Goal: Task Accomplishment & Management: Manage account settings

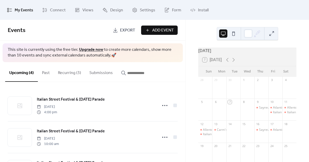
scroll to position [62, 0]
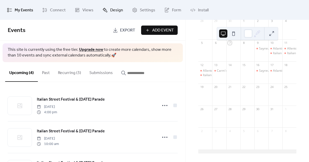
click at [116, 9] on span "Design" at bounding box center [116, 10] width 13 height 8
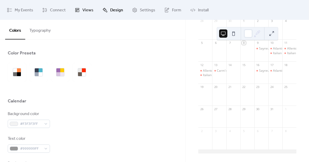
click at [87, 11] on span "Views" at bounding box center [87, 10] width 11 height 8
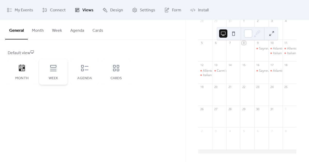
click at [52, 67] on icon at bounding box center [53, 68] width 8 height 8
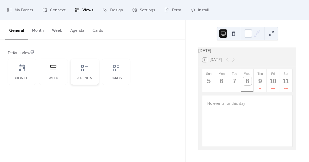
click at [87, 72] on icon at bounding box center [85, 68] width 8 height 8
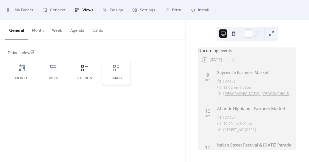
click at [116, 66] on icon at bounding box center [116, 68] width 8 height 8
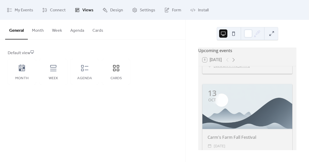
scroll to position [629, 0]
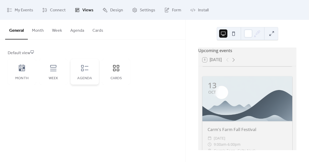
click at [85, 69] on icon at bounding box center [85, 68] width 8 height 8
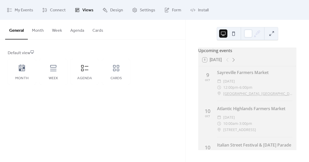
click at [75, 30] on button "Agenda" at bounding box center [77, 29] width 22 height 19
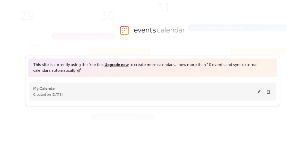
click at [54, 95] on span "Created on [DATE]" at bounding box center [47, 95] width 29 height 6
click at [260, 91] on button at bounding box center [259, 92] width 7 height 8
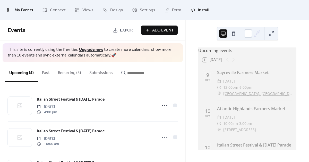
click at [201, 9] on span "Install" at bounding box center [203, 10] width 11 height 8
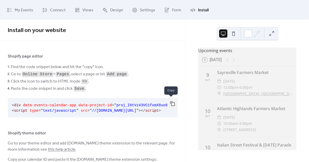
click at [171, 103] on button "button" at bounding box center [172, 103] width 10 height 11
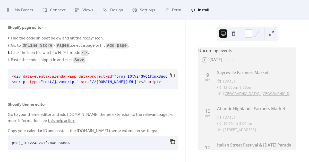
scroll to position [30, 0]
click at [235, 34] on button at bounding box center [233, 33] width 8 height 8
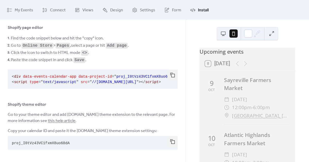
click at [222, 34] on button at bounding box center [223, 33] width 8 height 8
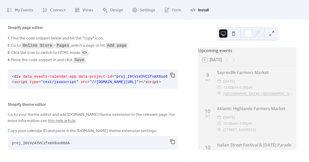
click at [273, 33] on button at bounding box center [271, 33] width 8 height 8
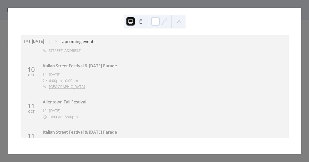
scroll to position [0, 0]
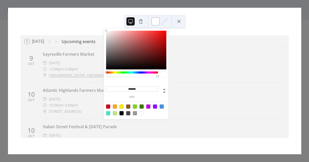
click at [155, 19] on div at bounding box center [155, 21] width 8 height 8
click at [114, 106] on div at bounding box center [115, 106] width 4 height 4
type input "*******"
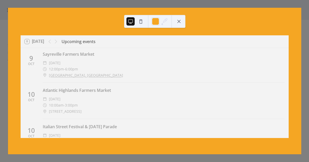
click at [180, 21] on button at bounding box center [179, 21] width 8 height 8
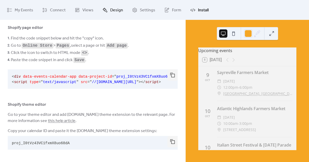
click at [110, 11] on span "Design" at bounding box center [116, 10] width 13 height 8
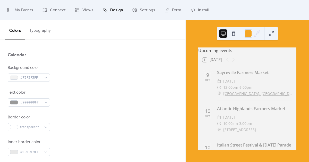
scroll to position [46, 0]
click at [249, 31] on div at bounding box center [248, 33] width 8 height 8
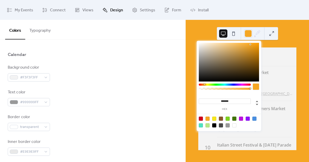
click at [215, 124] on div at bounding box center [214, 125] width 4 height 4
type input "*******"
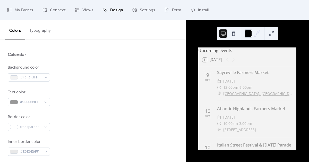
click at [87, 71] on div "Background color #F3F3F3FF" at bounding box center [93, 72] width 170 height 17
click at [24, 102] on span "#999999FF" at bounding box center [31, 102] width 22 height 6
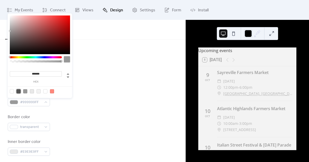
click at [18, 91] on div at bounding box center [18, 91] width 4 height 4
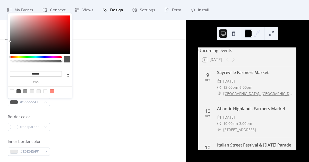
drag, startPoint x: 43, startPoint y: 73, endPoint x: 34, endPoint y: 72, distance: 8.8
click at [34, 72] on input "*******" at bounding box center [36, 73] width 52 height 5
type input "*******"
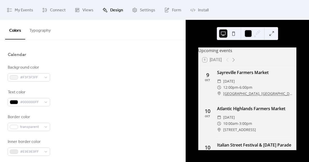
click at [107, 82] on div "Background color #F3F3F3FF Text color #000000FF Border color transparent Inner …" at bounding box center [93, 134] width 170 height 141
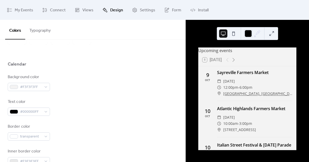
scroll to position [29, 0]
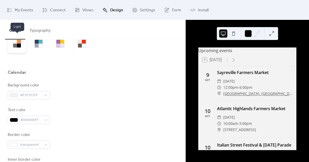
click at [16, 44] on div at bounding box center [15, 46] width 4 height 4
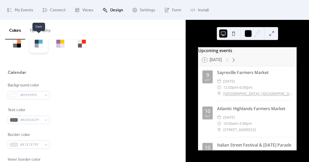
click at [37, 44] on div at bounding box center [37, 46] width 4 height 4
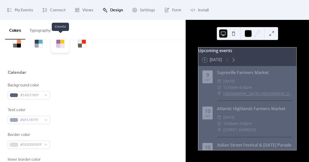
click at [65, 43] on div at bounding box center [60, 43] width 19 height 19
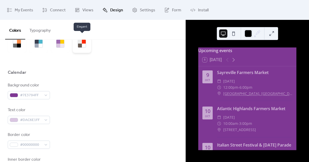
click at [80, 44] on div at bounding box center [80, 46] width 4 height 4
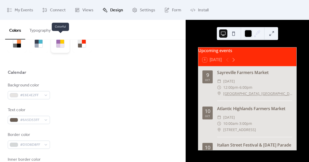
click at [59, 42] on div at bounding box center [58, 42] width 4 height 4
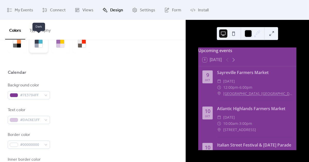
click at [42, 42] on div at bounding box center [41, 42] width 4 height 4
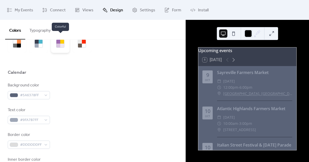
click at [59, 44] on div at bounding box center [58, 46] width 4 height 4
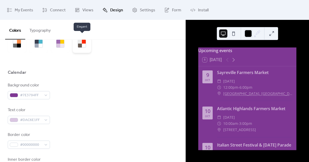
click at [81, 45] on div at bounding box center [80, 46] width 4 height 4
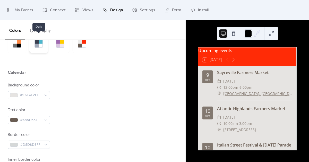
click at [38, 45] on div at bounding box center [37, 46] width 4 height 4
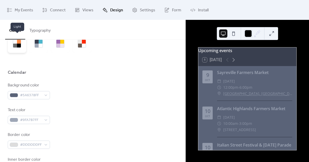
click at [15, 44] on div at bounding box center [15, 46] width 4 height 4
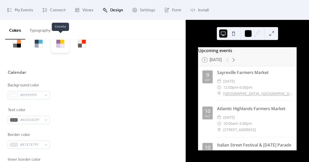
click at [57, 44] on div at bounding box center [58, 46] width 4 height 4
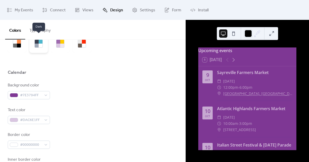
click at [36, 44] on div at bounding box center [37, 46] width 4 height 4
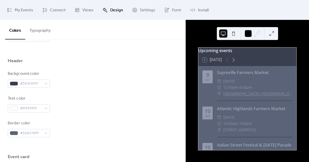
scroll to position [213, 0]
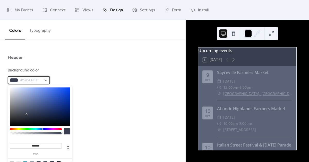
click at [32, 80] on span "#393F4FFF" at bounding box center [31, 80] width 22 height 6
drag, startPoint x: 44, startPoint y: 145, endPoint x: 31, endPoint y: 142, distance: 13.6
click at [31, 142] on div "******* hex" at bounding box center [36, 148] width 52 height 14
paste input
type input "******"
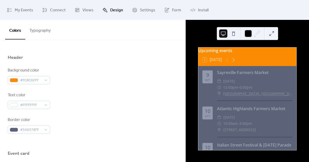
click at [96, 117] on div "Border color #5A6378FF" at bounding box center [93, 125] width 170 height 17
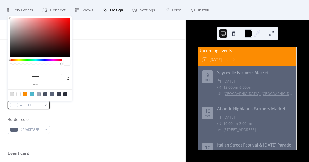
click at [24, 103] on span "#FFFFFFFF" at bounding box center [31, 105] width 22 height 6
click at [66, 93] on div at bounding box center [65, 94] width 4 height 4
type input "*******"
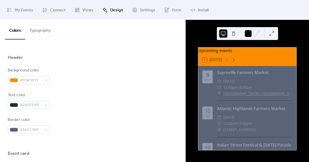
click at [104, 76] on div "Background color #FC8C02FF" at bounding box center [93, 75] width 170 height 17
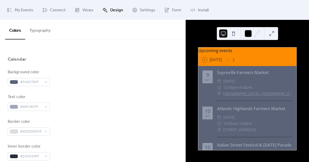
scroll to position [39, 0]
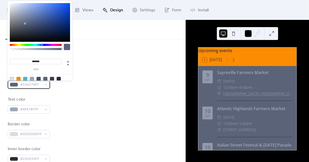
click at [46, 83] on div "#5A6378FF" at bounding box center [29, 84] width 42 height 8
click at [12, 79] on div at bounding box center [12, 79] width 4 height 4
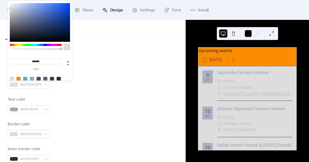
drag, startPoint x: 45, startPoint y: 60, endPoint x: 30, endPoint y: 59, distance: 15.0
click at [30, 59] on input "*******" at bounding box center [36, 61] width 52 height 5
type input "*******"
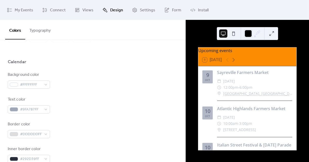
click at [94, 67] on div "Calendar" at bounding box center [93, 63] width 170 height 9
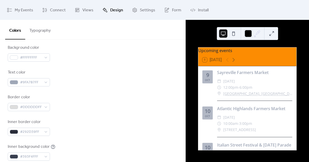
scroll to position [68, 0]
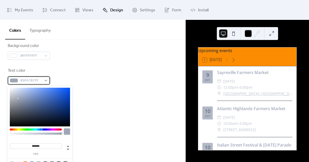
click at [46, 80] on div "#9FA7B7FF" at bounding box center [29, 80] width 42 height 8
drag, startPoint x: 44, startPoint y: 145, endPoint x: 14, endPoint y: 145, distance: 29.6
click at [14, 145] on input "*******" at bounding box center [36, 145] width 52 height 5
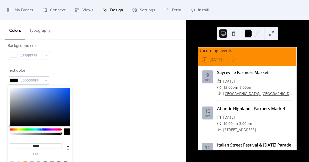
type input "******"
click at [130, 47] on div "Background color #FFFFFFFF" at bounding box center [93, 51] width 170 height 17
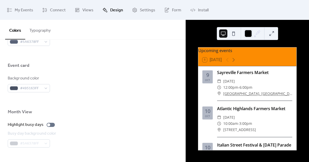
scroll to position [311, 0]
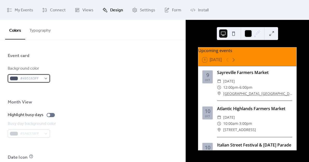
click at [45, 77] on div "#495163FF" at bounding box center [29, 78] width 42 height 8
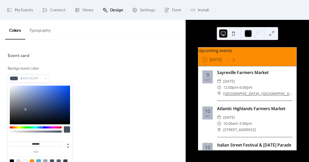
click at [39, 159] on div at bounding box center [39, 161] width 4 height 4
type input "*******"
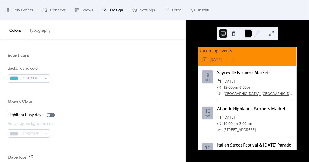
click at [115, 109] on div at bounding box center [93, 110] width 170 height 4
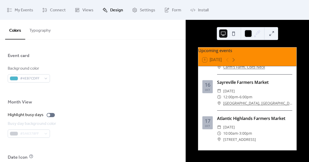
scroll to position [289, 0]
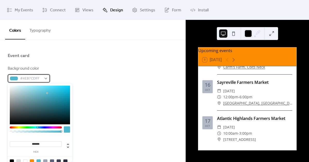
click at [46, 77] on div "#4EB7CDFF" at bounding box center [29, 78] width 42 height 8
click at [46, 161] on div at bounding box center [45, 161] width 4 height 4
type input "*******"
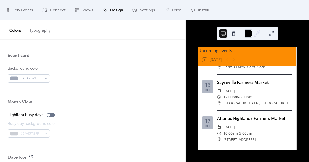
click at [95, 114] on div "Highlight busy days" at bounding box center [93, 115] width 170 height 6
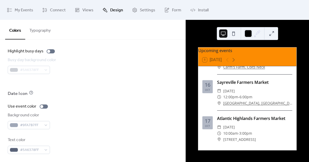
scroll to position [377, 0]
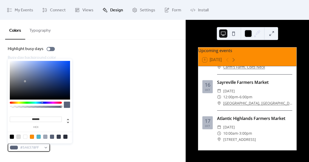
click at [45, 147] on div "#5A6378FF" at bounding box center [29, 147] width 42 height 8
click at [31, 136] on div at bounding box center [32, 136] width 4 height 4
type input "*******"
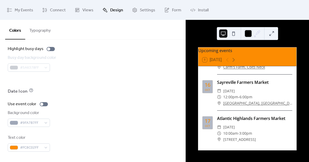
click at [100, 115] on div "Background color #9FA7B7FF" at bounding box center [93, 118] width 170 height 17
click at [48, 123] on div "#9FA7B7FF" at bounding box center [29, 122] width 42 height 8
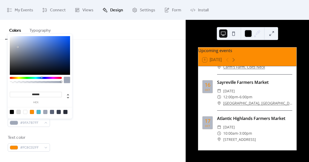
click at [25, 112] on div at bounding box center [25, 112] width 4 height 4
type input "*******"
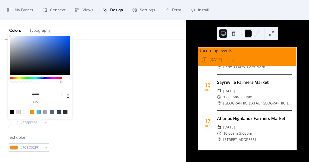
click at [115, 104] on div "Use event color" at bounding box center [93, 104] width 170 height 6
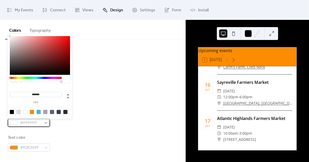
click at [28, 123] on span "#FFFFFFFF" at bounding box center [31, 123] width 22 height 6
click at [32, 110] on div at bounding box center [32, 112] width 4 height 4
type input "*******"
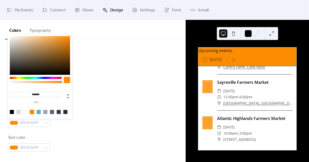
click at [105, 85] on div at bounding box center [93, 80] width 170 height 16
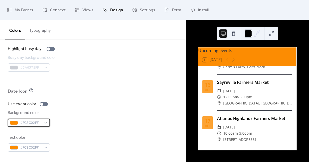
click at [28, 124] on span "#FC8C02FF" at bounding box center [31, 123] width 22 height 6
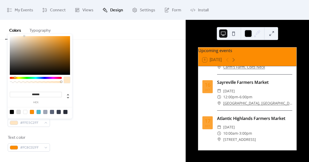
type input "*******"
drag, startPoint x: 69, startPoint y: 36, endPoint x: 23, endPoint y: 36, distance: 45.6
click at [23, 36] on div at bounding box center [40, 55] width 60 height 39
click at [156, 89] on div "Date Icon" at bounding box center [93, 92] width 170 height 9
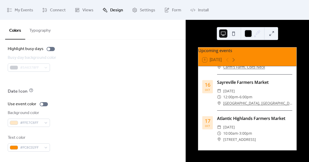
scroll to position [0, 0]
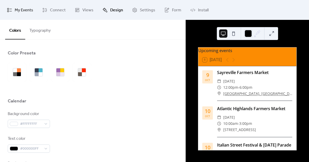
click at [16, 11] on span "My Events" at bounding box center [24, 10] width 19 height 8
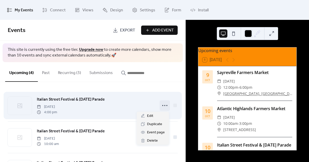
click at [163, 106] on icon at bounding box center [165, 105] width 8 height 8
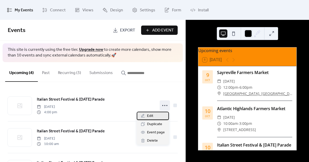
click at [151, 115] on span "Edit" at bounding box center [150, 116] width 6 height 6
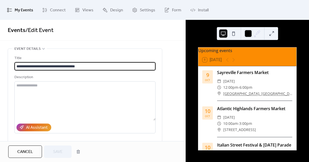
click at [16, 66] on input "**********" at bounding box center [84, 66] width 141 height 8
click at [114, 66] on input "**********" at bounding box center [84, 66] width 141 height 8
type input "**********"
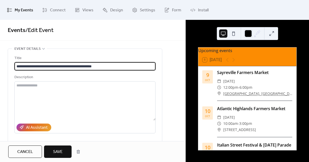
click at [62, 152] on span "Save" at bounding box center [58, 152] width 10 height 6
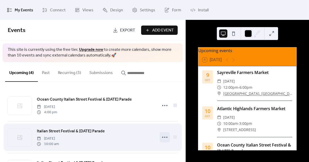
click at [163, 136] on icon at bounding box center [165, 137] width 8 height 8
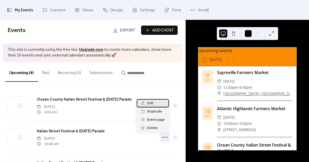
click at [150, 102] on span "Edit" at bounding box center [150, 103] width 6 height 6
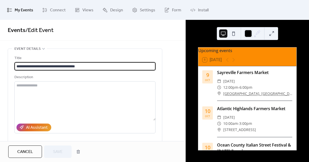
drag, startPoint x: 90, startPoint y: 65, endPoint x: 6, endPoint y: 65, distance: 83.9
type input "**********"
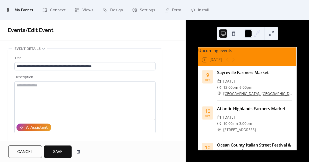
click at [56, 149] on span "Save" at bounding box center [58, 152] width 10 height 6
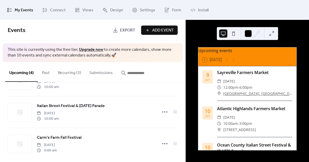
scroll to position [62, 0]
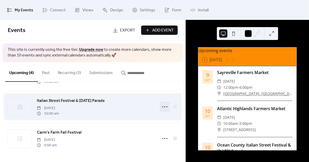
click at [163, 106] on icon at bounding box center [165, 106] width 8 height 8
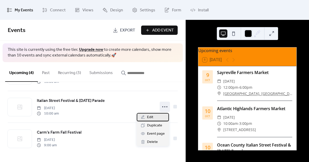
click at [151, 116] on span "Edit" at bounding box center [150, 117] width 6 height 6
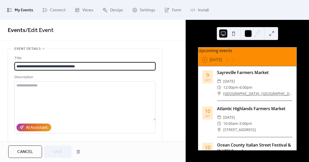
drag, startPoint x: 89, startPoint y: 65, endPoint x: 7, endPoint y: 64, distance: 82.4
type input "**********"
click at [59, 151] on span "Save" at bounding box center [58, 152] width 10 height 6
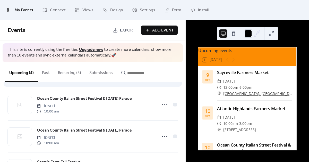
scroll to position [62, 0]
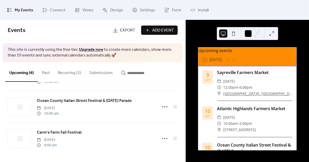
click at [73, 74] on button "Recurring (3)" at bounding box center [69, 71] width 31 height 19
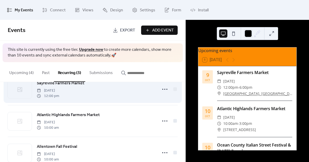
scroll to position [30, 0]
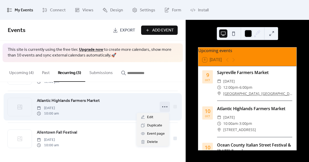
click at [163, 107] on icon at bounding box center [165, 106] width 8 height 8
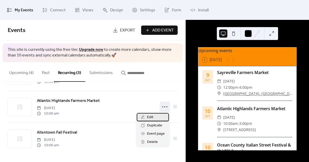
click at [154, 119] on div "Edit" at bounding box center [153, 117] width 32 height 8
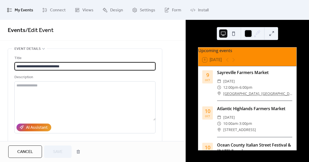
type input "**********"
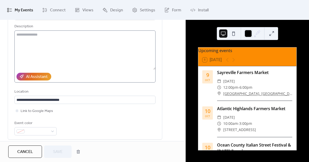
scroll to position [0, 0]
click at [17, 110] on div at bounding box center [17, 110] width 3 height 3
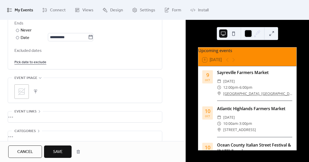
scroll to position [336, 0]
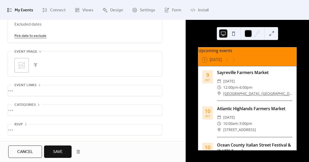
click at [24, 67] on icon at bounding box center [21, 65] width 7 height 7
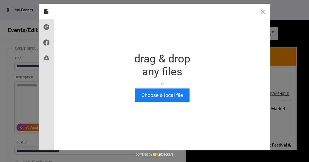
scroll to position [0, 0]
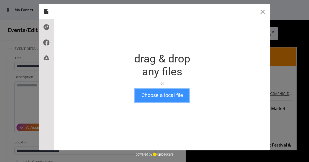
click at [156, 99] on button "Choose a local file" at bounding box center [162, 94] width 55 height 13
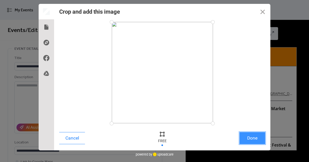
click at [252, 139] on button "Done" at bounding box center [252, 138] width 26 height 12
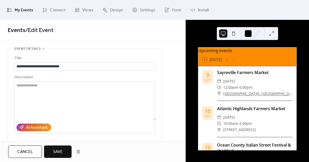
click at [58, 149] on span "Save" at bounding box center [58, 152] width 10 height 6
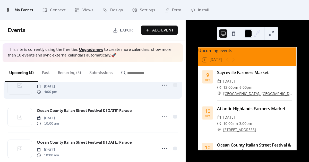
scroll to position [21, 0]
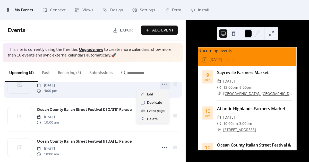
click at [164, 84] on circle at bounding box center [164, 83] width 1 height 1
drag, startPoint x: 151, startPoint y: 95, endPoint x: 151, endPoint y: 84, distance: 11.1
click at [151, 84] on body "My Events Connect Views Design Settings Form Install My Events Events Export Ad…" at bounding box center [154, 81] width 309 height 162
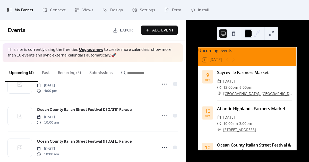
click at [178, 74] on div "Upcoming (4) Past Recurring (3) Submissions" at bounding box center [92, 72] width 185 height 20
click at [77, 71] on button "Recurring (3)" at bounding box center [69, 71] width 31 height 19
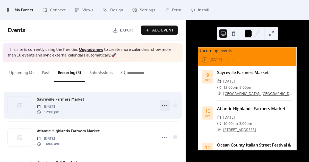
click at [164, 105] on icon at bounding box center [165, 105] width 8 height 8
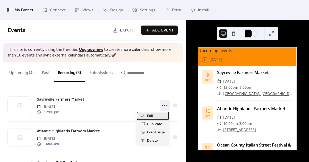
click at [149, 117] on span "Edit" at bounding box center [150, 116] width 6 height 6
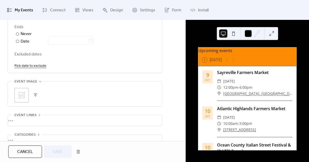
scroll to position [324, 0]
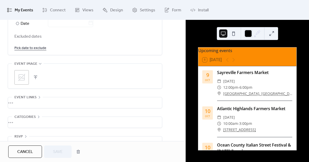
click at [25, 80] on icon at bounding box center [22, 77] width 8 height 8
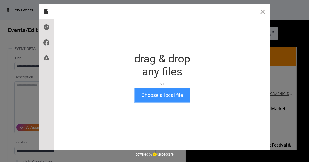
click at [157, 96] on button "Choose a local file" at bounding box center [162, 94] width 55 height 13
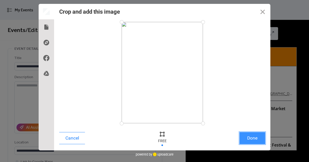
click at [256, 139] on button "Done" at bounding box center [252, 138] width 26 height 12
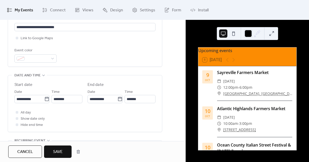
scroll to position [154, 0]
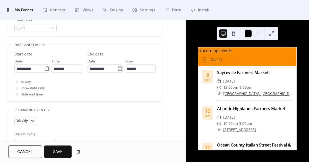
click at [65, 152] on button "Save" at bounding box center [58, 151] width 28 height 12
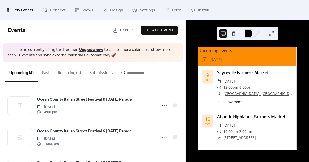
click at [68, 73] on button "Recurring (3)" at bounding box center [69, 71] width 31 height 19
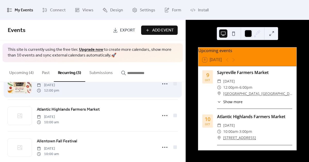
scroll to position [30, 0]
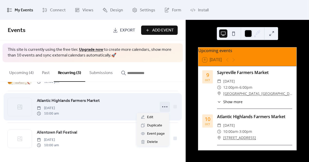
click at [161, 107] on icon at bounding box center [165, 106] width 8 height 8
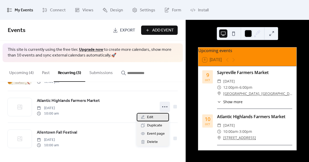
click at [151, 118] on span "Edit" at bounding box center [150, 117] width 6 height 6
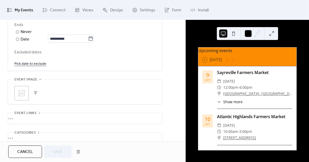
scroll to position [328, 0]
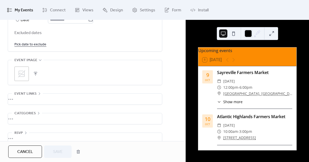
click at [21, 75] on icon at bounding box center [22, 74] width 8 height 8
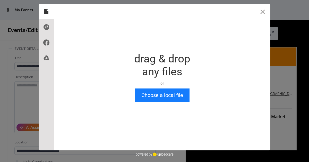
scroll to position [0, 0]
click at [170, 102] on div "Drop a file here drag & drop any files or Upload files from your computer Choos…" at bounding box center [162, 77] width 216 height 146
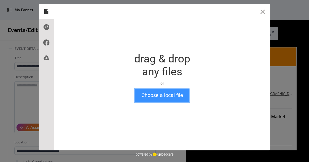
click at [171, 95] on button "Choose a local file" at bounding box center [162, 94] width 55 height 13
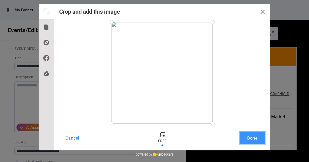
click at [253, 137] on button "Done" at bounding box center [252, 138] width 26 height 12
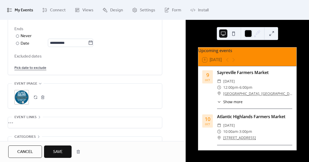
scroll to position [320, 0]
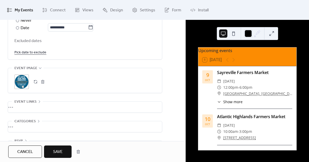
click at [62, 151] on span "Save" at bounding box center [58, 152] width 10 height 6
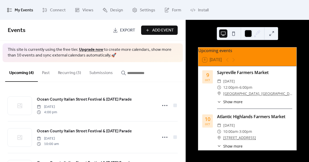
click at [68, 74] on button "Recurring (3)" at bounding box center [69, 71] width 31 height 19
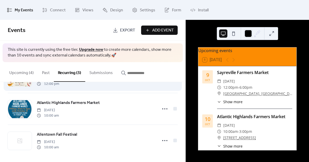
scroll to position [30, 0]
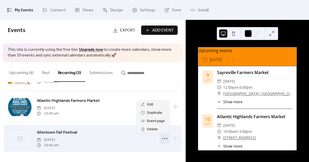
click at [163, 139] on icon at bounding box center [165, 138] width 8 height 8
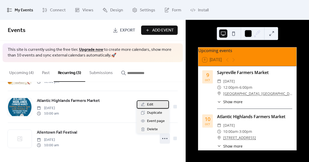
click at [150, 103] on span "Edit" at bounding box center [150, 104] width 6 height 6
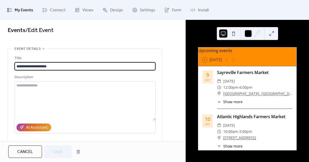
type input "**********"
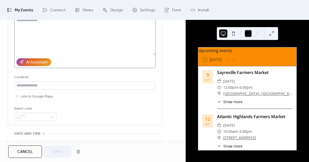
scroll to position [62, 0]
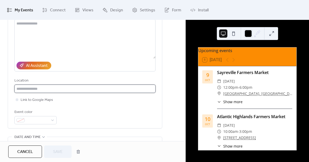
click at [39, 88] on input "text" at bounding box center [84, 88] width 141 height 8
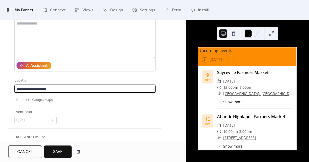
type input "**********"
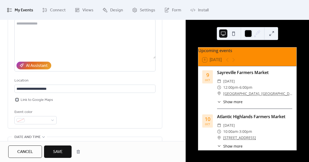
click at [36, 97] on span "Link to Google Maps" at bounding box center [37, 100] width 32 height 6
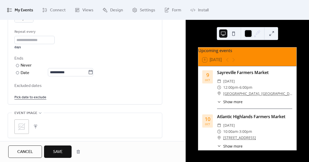
scroll to position [264, 0]
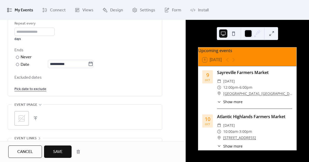
click at [20, 117] on icon at bounding box center [22, 118] width 8 height 8
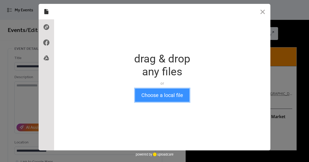
click at [166, 93] on button "Choose a local file" at bounding box center [162, 94] width 55 height 13
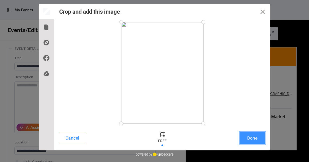
click at [253, 139] on button "Done" at bounding box center [252, 138] width 26 height 12
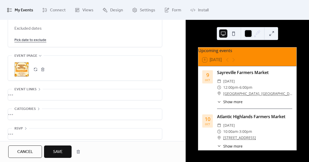
scroll to position [317, 0]
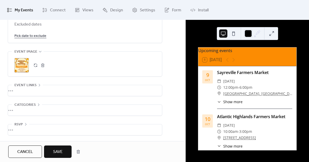
click at [60, 149] on span "Save" at bounding box center [58, 152] width 10 height 6
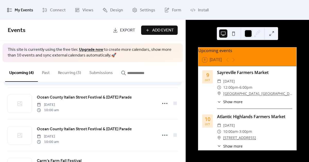
scroll to position [62, 0]
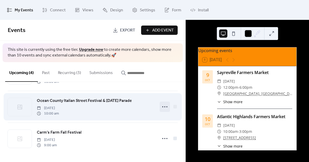
click at [166, 106] on circle at bounding box center [166, 106] width 1 height 1
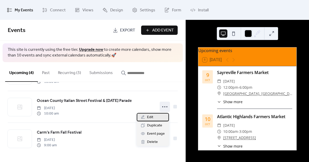
click at [149, 117] on span "Edit" at bounding box center [150, 117] width 6 height 6
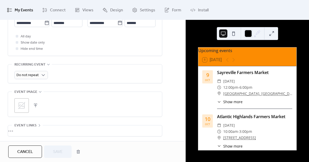
scroll to position [205, 0]
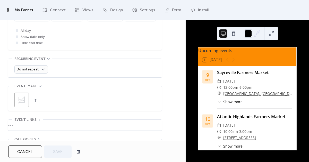
click at [23, 101] on icon at bounding box center [22, 100] width 8 height 8
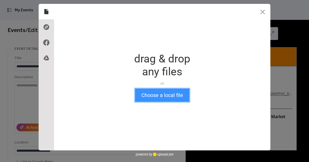
click at [158, 94] on button "Choose a local file" at bounding box center [162, 94] width 55 height 13
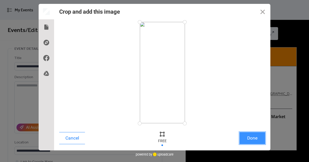
click at [253, 139] on button "Done" at bounding box center [252, 138] width 26 height 12
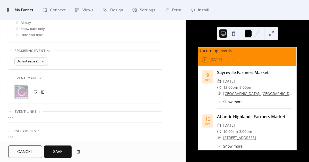
scroll to position [239, 0]
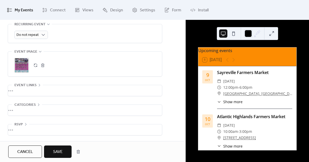
click at [62, 150] on span "Save" at bounding box center [58, 152] width 10 height 6
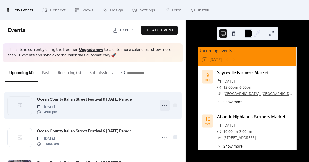
click at [163, 104] on icon at bounding box center [165, 105] width 8 height 8
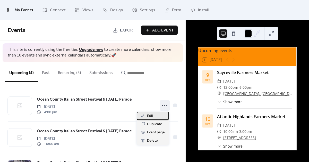
click at [152, 115] on span "Edit" at bounding box center [150, 116] width 6 height 6
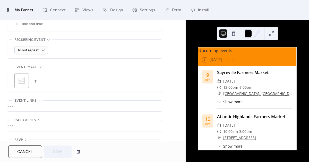
scroll to position [227, 0]
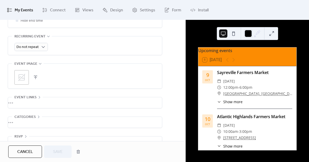
click at [25, 79] on icon at bounding box center [22, 77] width 8 height 8
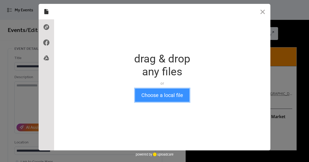
click at [154, 100] on button "Choose a local file" at bounding box center [162, 94] width 55 height 13
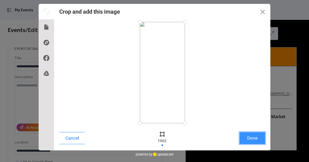
click at [255, 140] on button "Done" at bounding box center [252, 138] width 26 height 12
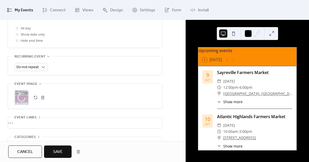
scroll to position [209, 0]
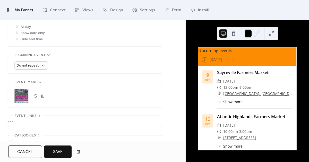
click at [62, 151] on span "Save" at bounding box center [58, 152] width 10 height 6
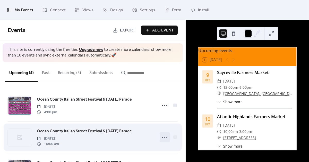
click at [164, 136] on circle at bounding box center [164, 136] width 1 height 1
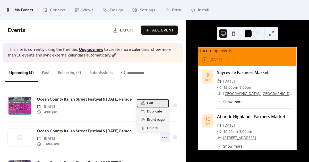
click at [151, 103] on span "Edit" at bounding box center [150, 103] width 6 height 6
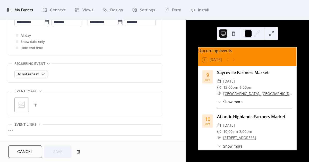
scroll to position [203, 0]
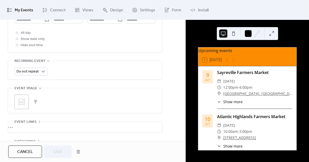
click at [25, 105] on icon at bounding box center [22, 102] width 8 height 8
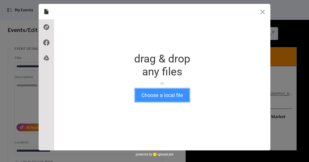
click at [156, 93] on button "Choose a local file" at bounding box center [162, 94] width 55 height 13
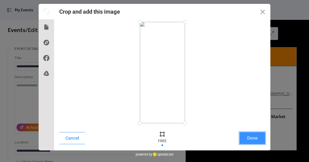
click at [256, 141] on button "Done" at bounding box center [252, 138] width 26 height 12
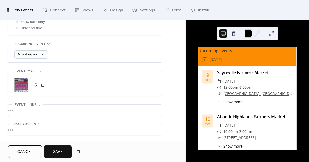
scroll to position [226, 0]
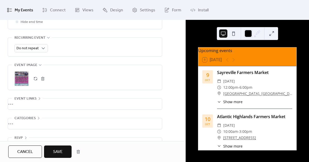
click at [61, 149] on span "Save" at bounding box center [58, 152] width 10 height 6
